Goal: Navigation & Orientation: Find specific page/section

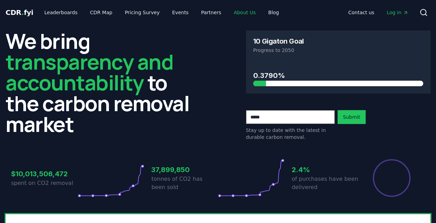
click at [236, 11] on link "About Us" at bounding box center [244, 12] width 33 height 12
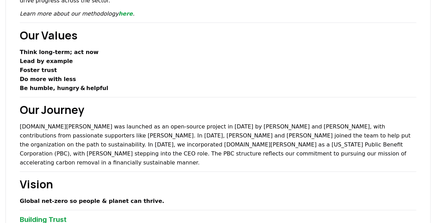
scroll to position [173, 0]
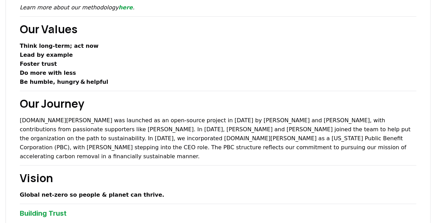
click at [182, 60] on p "Foster trust" at bounding box center [218, 64] width 396 height 9
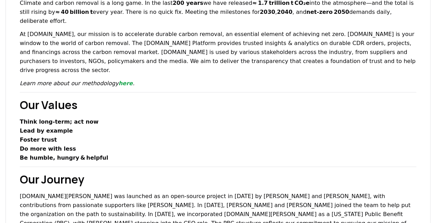
scroll to position [0, 0]
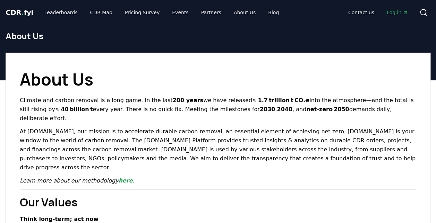
click at [24, 15] on span "CDR . fyi" at bounding box center [20, 12] width 28 height 8
